Goal: Find specific page/section

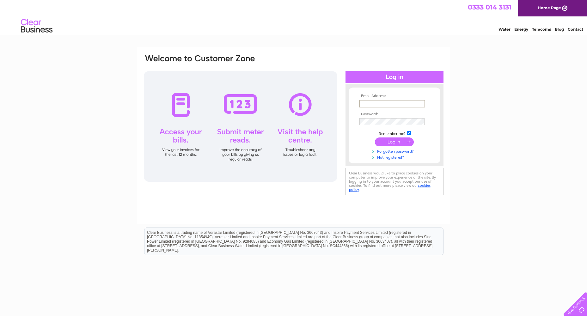
click at [373, 102] on input "text" at bounding box center [392, 104] width 66 height 8
type input "Property@northlan.gov.uk"
click at [388, 139] on input "submit" at bounding box center [394, 141] width 39 height 9
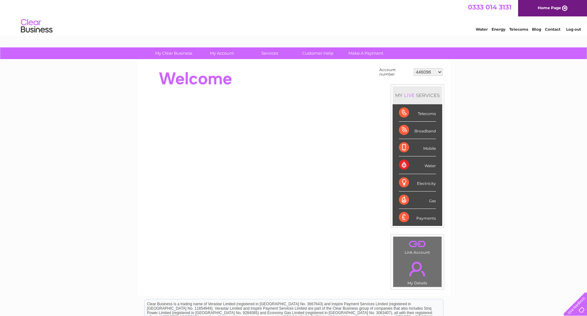
click at [422, 73] on select "446096 909707 932818 942345 946760 946923 985263 989391 993957 994249 996910 10…" at bounding box center [427, 72] width 29 height 8
click at [252, 96] on div at bounding box center [258, 142] width 230 height 152
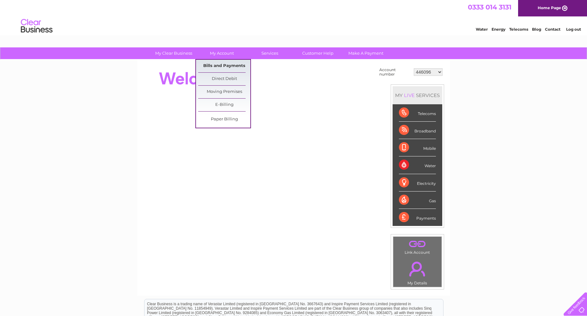
click at [214, 64] on link "Bills and Payments" at bounding box center [224, 66] width 52 height 13
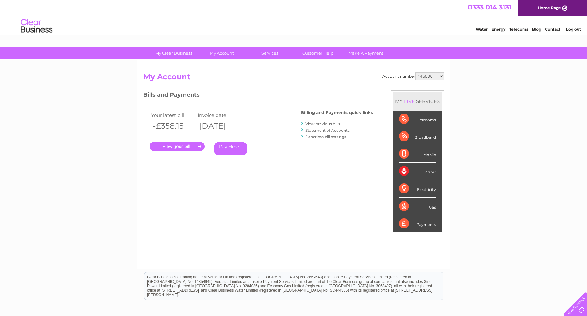
click at [336, 123] on link "View previous bills" at bounding box center [322, 123] width 35 height 5
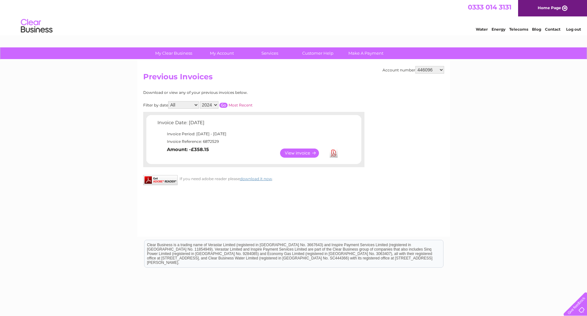
click at [431, 68] on select "446096 909707 932818 942345 946760 946923 985263 989391 993957 994249 996910 10…" at bounding box center [429, 70] width 29 height 8
